Goal: Information Seeking & Learning: Learn about a topic

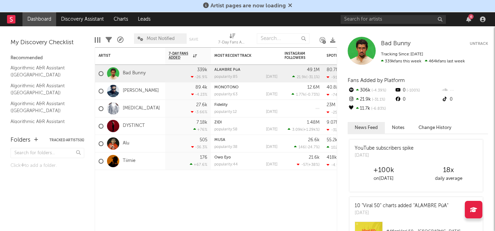
click at [290, 5] on icon at bounding box center [290, 5] width 4 height 6
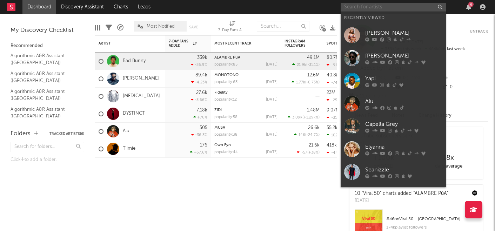
click at [356, 6] on input "text" at bounding box center [393, 7] width 105 height 9
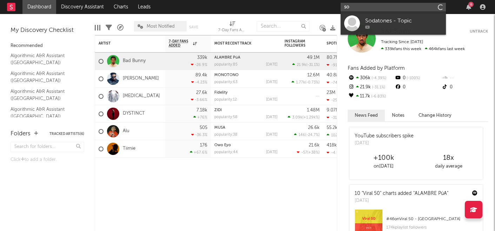
type input "s"
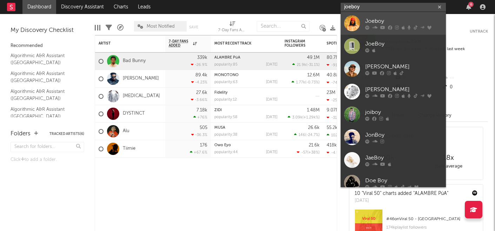
type input "joeboy"
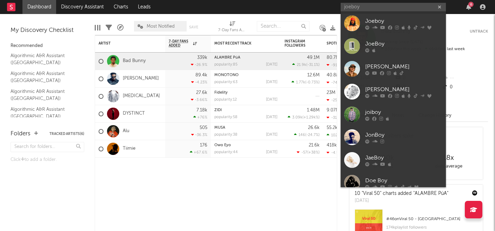
click at [356, 19] on div at bounding box center [352, 23] width 16 height 16
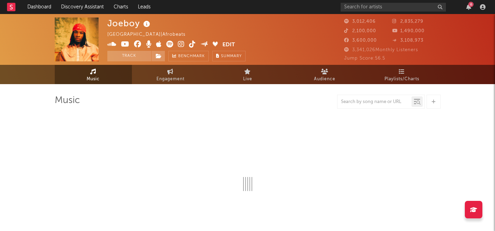
select select "6m"
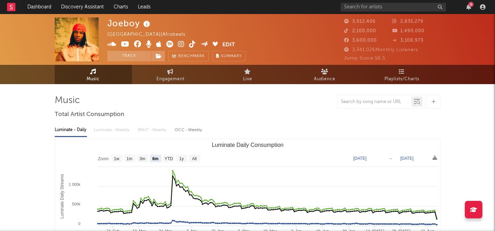
click at [13, 5] on rect at bounding box center [11, 7] width 8 height 8
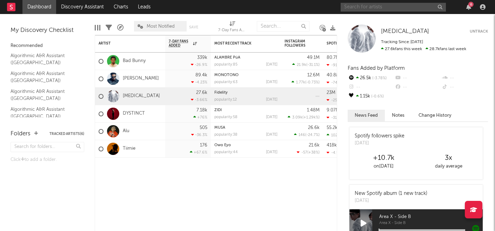
click at [385, 7] on input "text" at bounding box center [393, 7] width 105 height 9
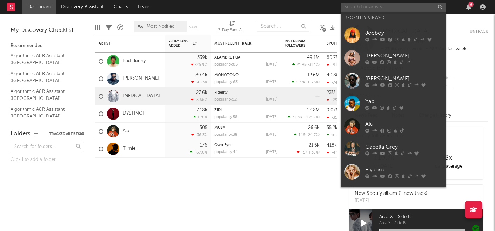
type input "h"
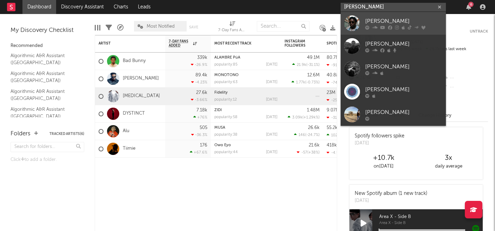
type input "[PERSON_NAME]"
click at [389, 22] on div "[PERSON_NAME]" at bounding box center [404, 21] width 77 height 8
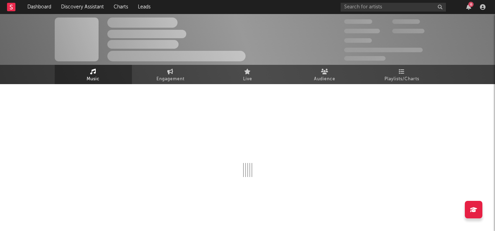
select select "6m"
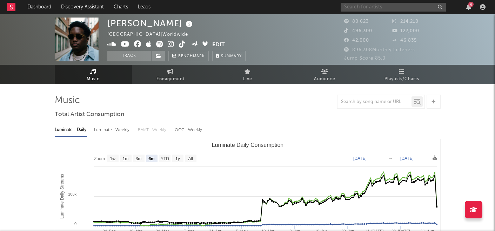
click at [356, 5] on input "text" at bounding box center [393, 7] width 105 height 9
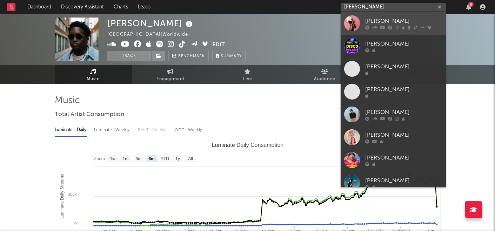
type input "[PERSON_NAME]"
click at [366, 24] on div "[PERSON_NAME]" at bounding box center [404, 21] width 77 height 8
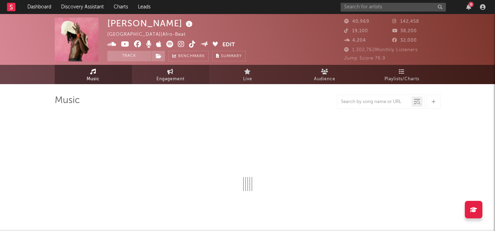
select select "6m"
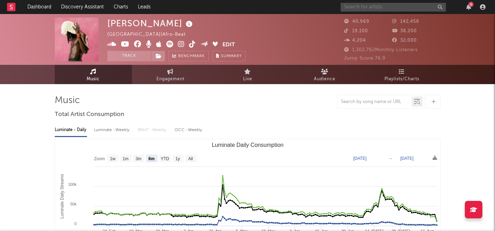
click at [380, 7] on input "text" at bounding box center [393, 7] width 105 height 9
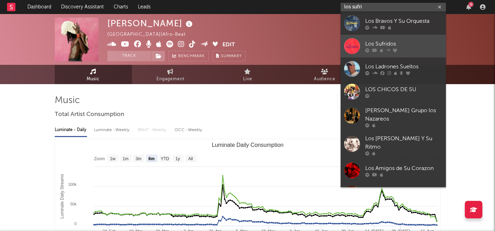
type input "los sufri"
click at [379, 53] on link "Los Sufridos" at bounding box center [393, 46] width 105 height 23
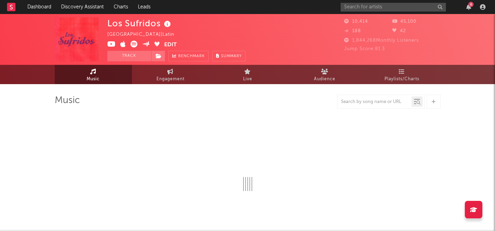
select select "6m"
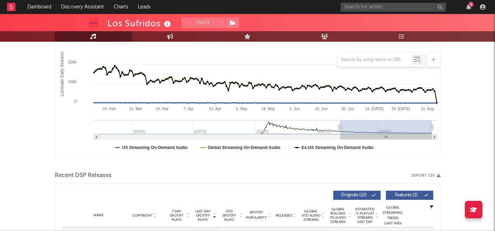
scroll to position [107, 0]
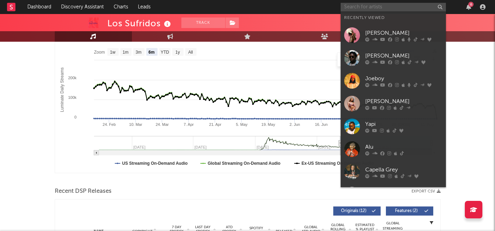
click at [377, 8] on input "text" at bounding box center [393, 7] width 105 height 9
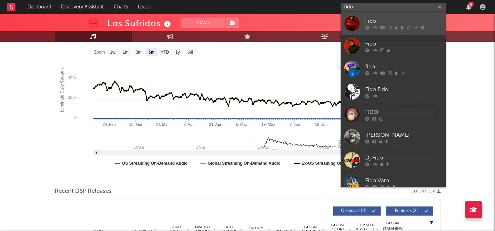
type input "fido"
click at [373, 27] on icon at bounding box center [375, 27] width 5 height 4
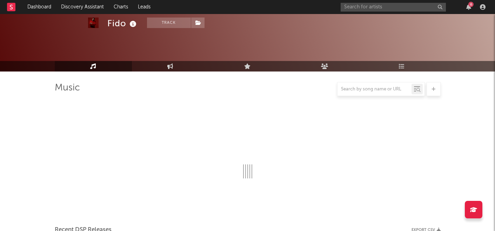
scroll to position [107, 0]
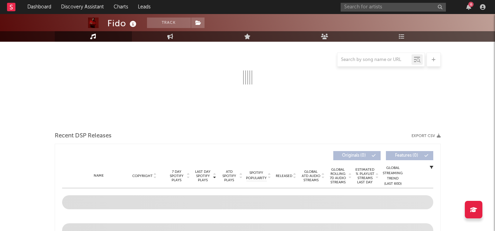
select select "6m"
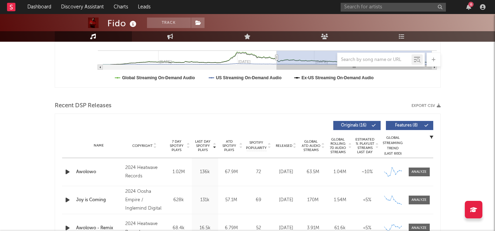
scroll to position [265, 0]
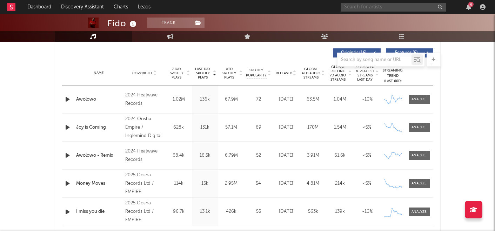
click at [370, 11] on input "text" at bounding box center [393, 7] width 105 height 9
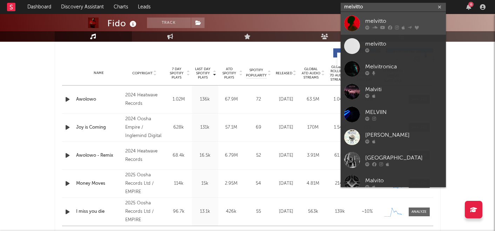
type input "melvitto"
click at [382, 21] on div "melvitto" at bounding box center [404, 21] width 77 height 8
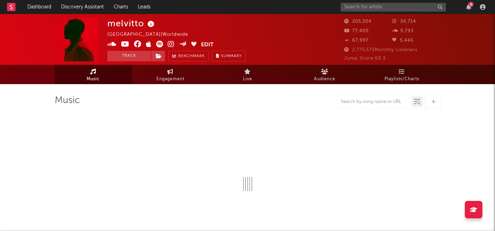
select select "6m"
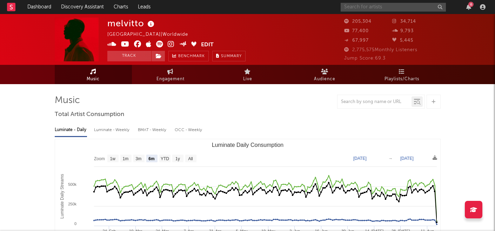
click at [394, 11] on input "text" at bounding box center [393, 7] width 105 height 9
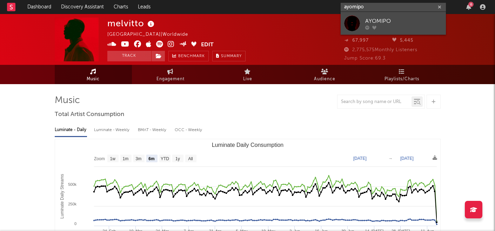
type input "ayomipo"
click at [406, 22] on div "AYOMIPO" at bounding box center [404, 21] width 77 height 8
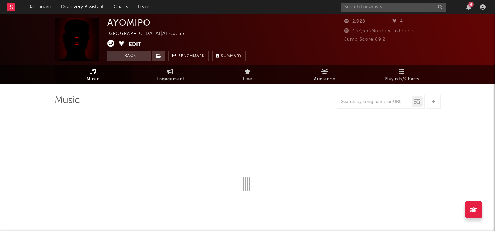
select select "1w"
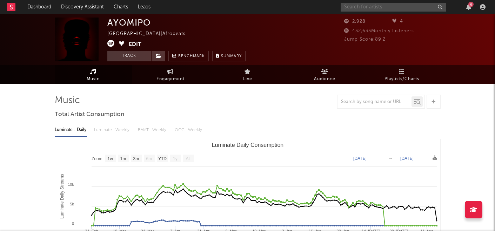
click at [380, 7] on input "text" at bounding box center [393, 7] width 105 height 9
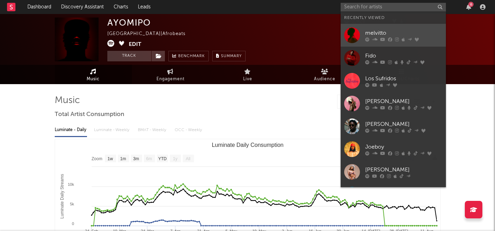
click at [371, 32] on div "melvitto" at bounding box center [404, 33] width 77 height 8
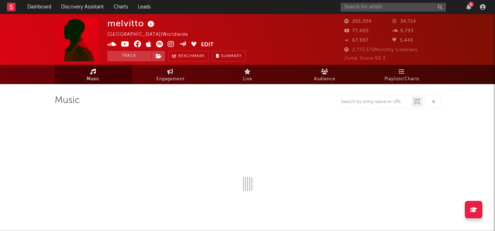
select select "6m"
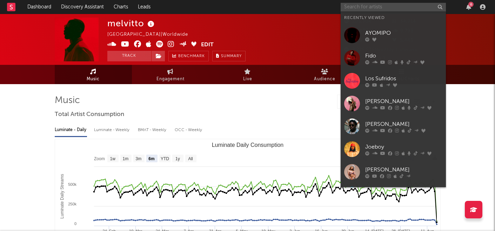
click at [392, 3] on input "text" at bounding box center [393, 7] width 105 height 9
type input "s"
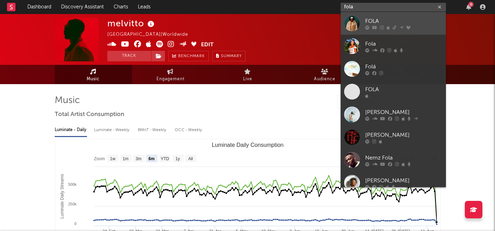
type input "fola"
click at [385, 22] on div "FOLA" at bounding box center [404, 21] width 77 height 8
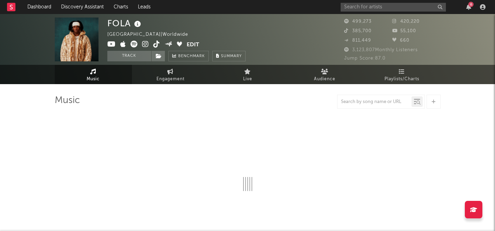
select select "6m"
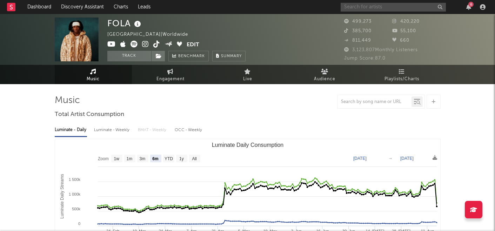
click at [400, 9] on input "text" at bounding box center [393, 7] width 105 height 9
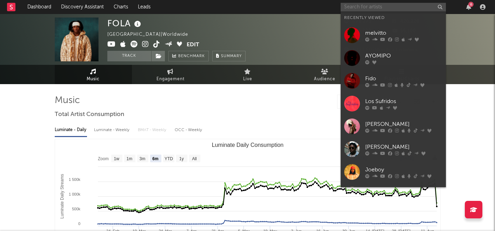
paste input "T.I BLAZE"
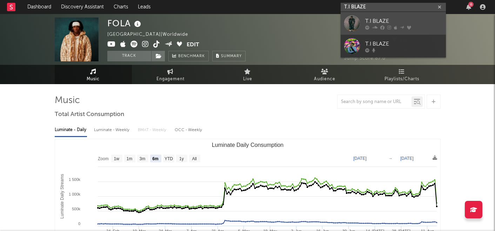
type input "T.I BLAZE"
click at [388, 23] on div "T.I BLAZE" at bounding box center [404, 21] width 77 height 8
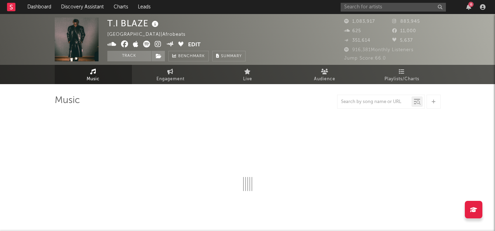
select select "6m"
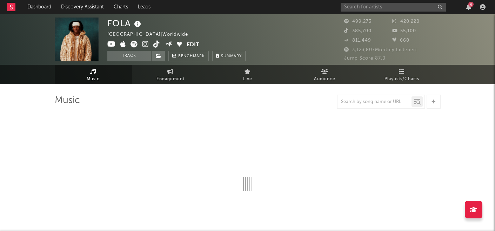
select select "6m"
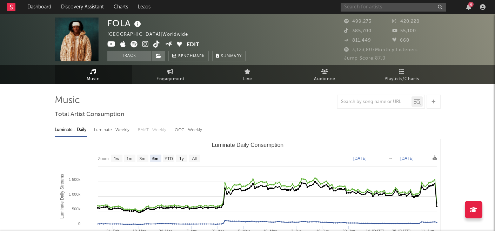
click at [354, 8] on input "text" at bounding box center [393, 7] width 105 height 9
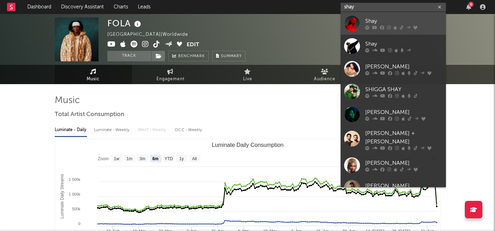
type input "shay"
click at [353, 25] on div at bounding box center [352, 23] width 16 height 16
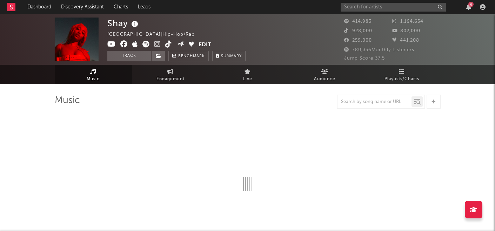
select select "6m"
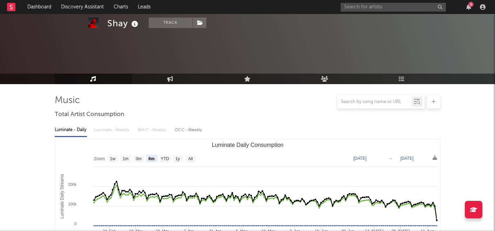
scroll to position [252, 0]
